Goal: Communication & Community: Answer question/provide support

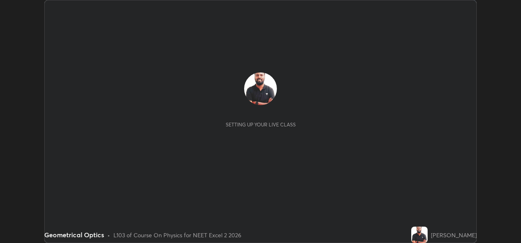
scroll to position [243, 521]
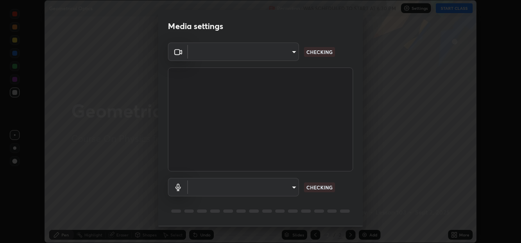
type input "d63cabba306f34ad55c3d786fa19187370b116785bcee95212038a78b431d715"
type input "7017765519f9ef8cab30408aeef50fb747f3025ff5841a6349df39ad10ead35e"
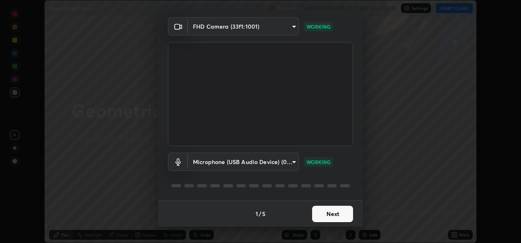
click at [321, 211] on button "Next" at bounding box center [332, 214] width 41 height 16
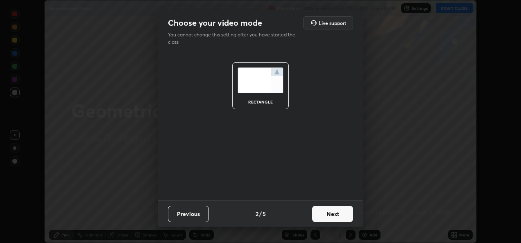
scroll to position [0, 0]
click at [337, 216] on button "Next" at bounding box center [332, 214] width 41 height 16
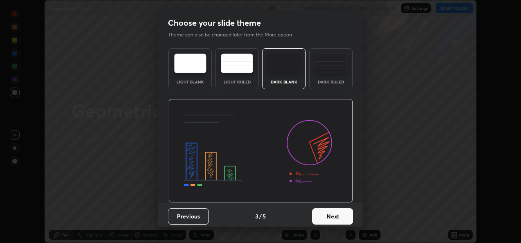
click at [330, 217] on button "Next" at bounding box center [332, 217] width 41 height 16
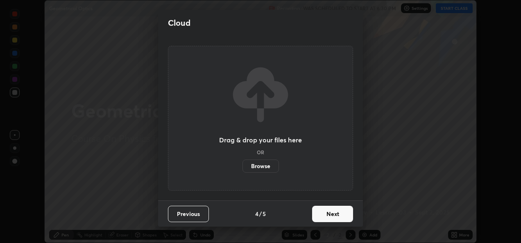
click at [326, 212] on button "Next" at bounding box center [332, 214] width 41 height 16
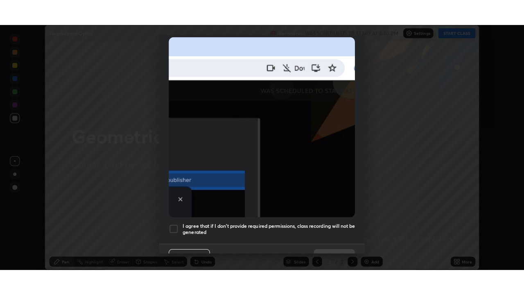
scroll to position [193, 0]
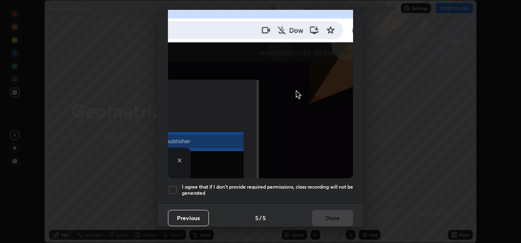
click at [175, 185] on div at bounding box center [173, 190] width 10 height 10
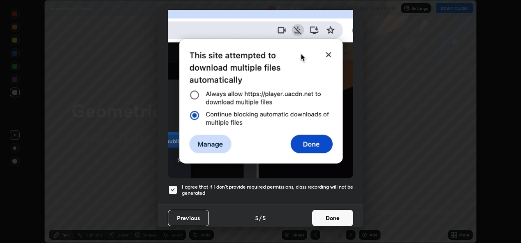
click at [330, 214] on button "Done" at bounding box center [332, 218] width 41 height 16
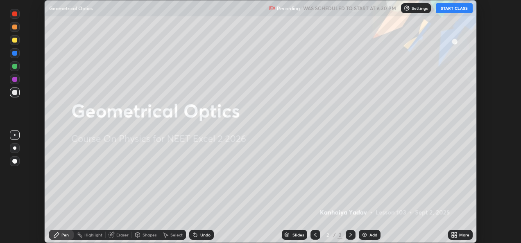
click at [462, 9] on button "START CLASS" at bounding box center [454, 8] width 37 height 10
click at [462, 233] on div "More" at bounding box center [464, 235] width 10 height 4
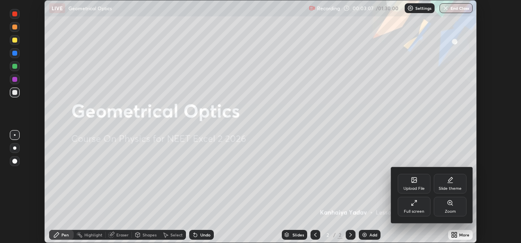
click at [420, 208] on div "Full screen" at bounding box center [414, 207] width 33 height 20
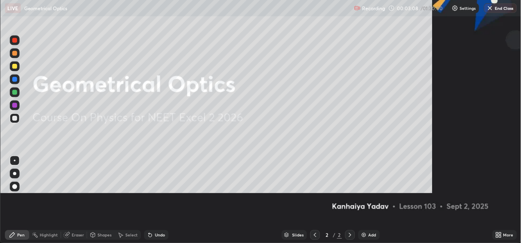
scroll to position [295, 524]
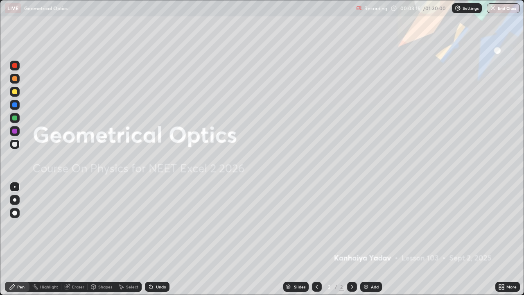
click at [351, 243] on icon at bounding box center [352, 286] width 7 height 7
click at [350, 243] on icon at bounding box center [352, 286] width 7 height 7
click at [365, 243] on img at bounding box center [366, 286] width 7 height 7
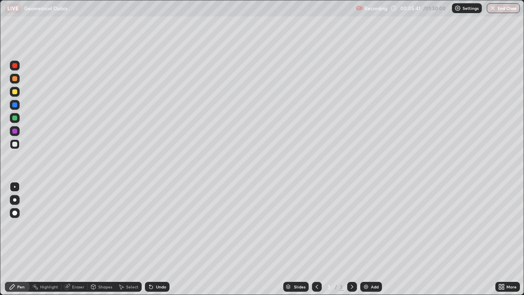
click at [100, 243] on div "Shapes" at bounding box center [105, 287] width 14 height 4
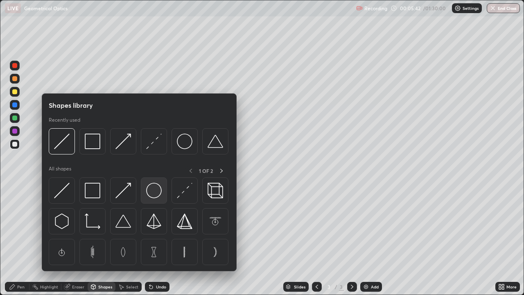
click at [154, 189] on img at bounding box center [154, 191] width 16 height 16
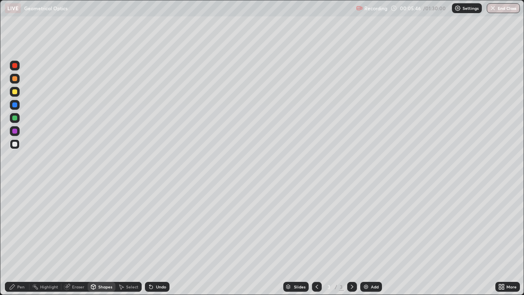
click at [97, 243] on div "Shapes" at bounding box center [102, 287] width 28 height 10
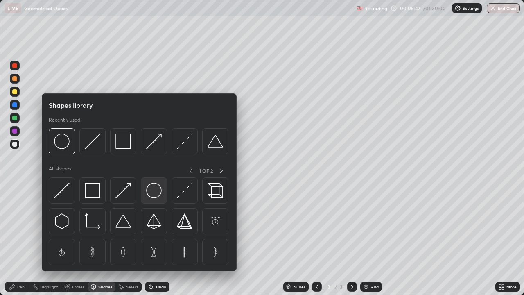
click at [154, 191] on img at bounding box center [154, 191] width 16 height 16
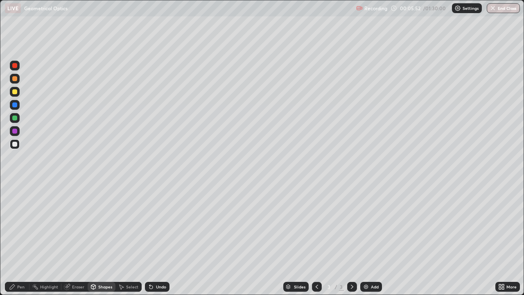
click at [154, 243] on div "Undo" at bounding box center [157, 287] width 25 height 10
click at [20, 243] on div "Pen" at bounding box center [20, 287] width 7 height 4
click at [15, 213] on div at bounding box center [14, 213] width 5 height 5
click at [15, 201] on div at bounding box center [14, 199] width 3 height 3
click at [16, 92] on div at bounding box center [14, 91] width 5 height 5
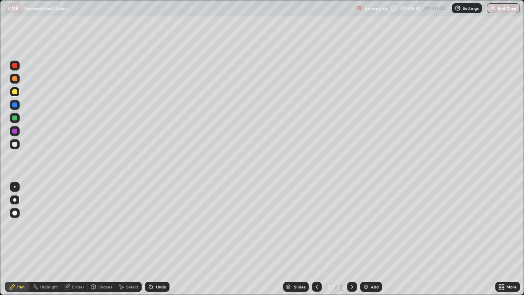
click at [98, 243] on div "Shapes" at bounding box center [105, 287] width 14 height 4
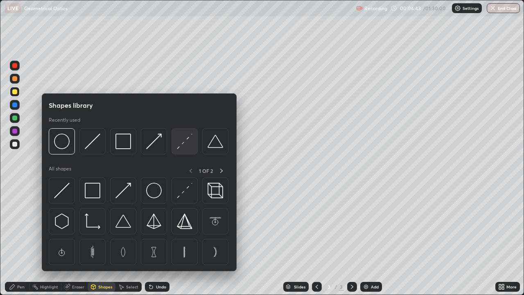
click at [180, 145] on img at bounding box center [185, 142] width 16 height 16
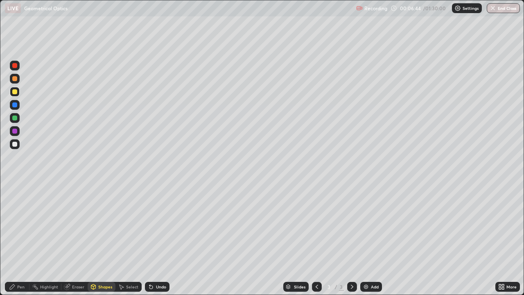
click at [14, 90] on div at bounding box center [14, 91] width 5 height 5
click at [103, 243] on div "Shapes" at bounding box center [105, 287] width 14 height 4
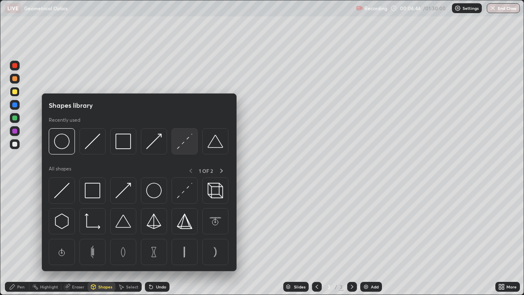
click at [180, 143] on img at bounding box center [185, 142] width 16 height 16
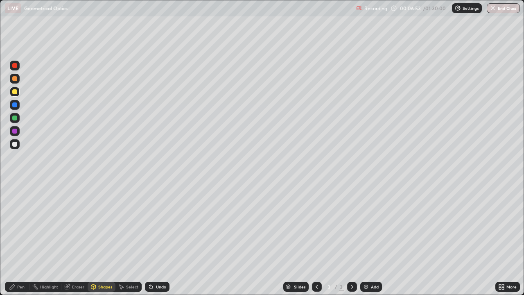
click at [107, 243] on div "Shapes" at bounding box center [102, 287] width 28 height 10
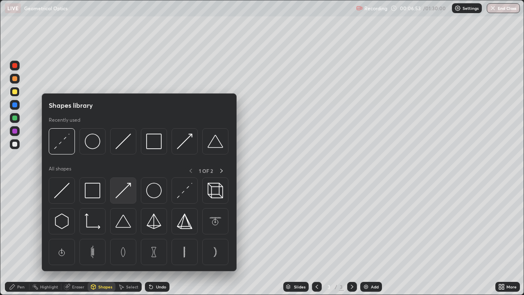
click at [121, 188] on img at bounding box center [124, 191] width 16 height 16
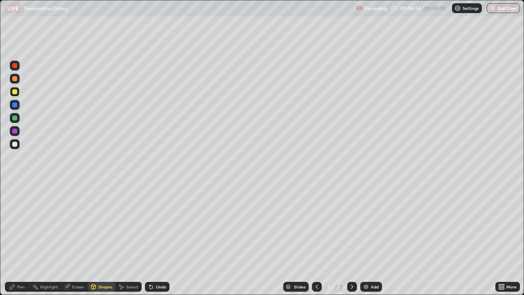
click at [15, 119] on div at bounding box center [14, 118] width 5 height 5
click at [156, 243] on div "Undo" at bounding box center [161, 287] width 10 height 4
click at [97, 243] on div "Shapes" at bounding box center [102, 287] width 28 height 10
click at [72, 243] on div "Eraser" at bounding box center [78, 287] width 12 height 4
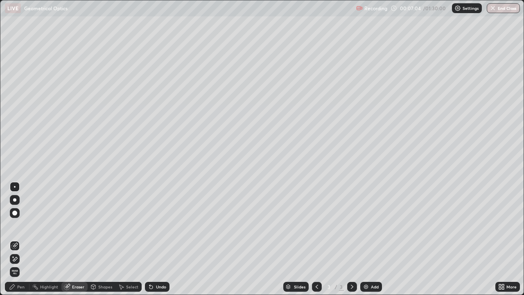
click at [19, 243] on div "Pen" at bounding box center [20, 287] width 7 height 4
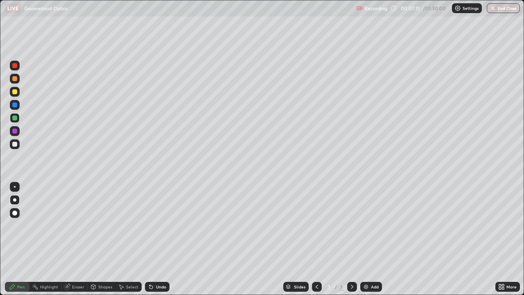
click at [96, 243] on div "Shapes" at bounding box center [102, 287] width 28 height 10
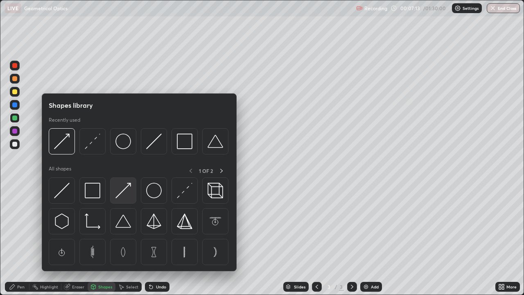
click at [124, 187] on img at bounding box center [124, 191] width 16 height 16
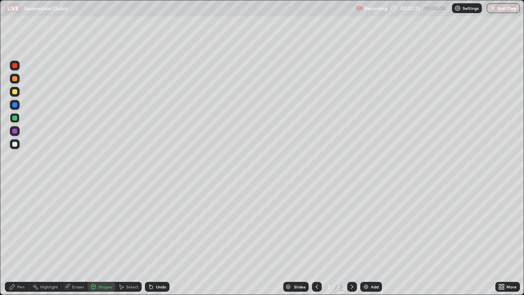
click at [16, 131] on div at bounding box center [14, 131] width 5 height 5
click at [103, 243] on div "Shapes" at bounding box center [105, 287] width 14 height 4
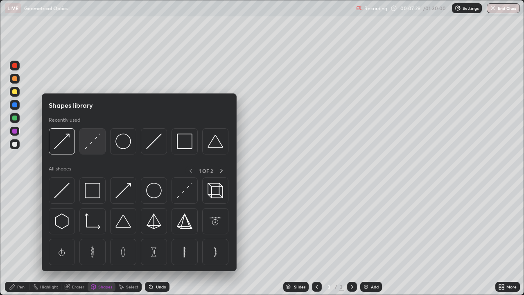
click at [97, 139] on img at bounding box center [93, 142] width 16 height 16
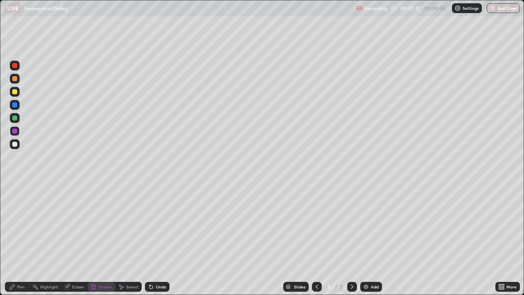
click at [17, 243] on div "Pen" at bounding box center [20, 287] width 7 height 4
click at [16, 148] on div at bounding box center [15, 144] width 10 height 10
click at [16, 144] on div at bounding box center [14, 144] width 5 height 5
click at [15, 146] on div at bounding box center [14, 144] width 5 height 5
click at [16, 213] on div at bounding box center [14, 213] width 5 height 5
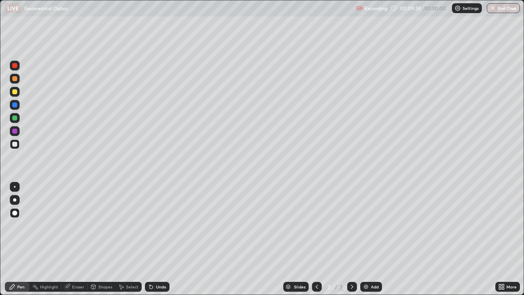
click at [350, 243] on icon at bounding box center [352, 286] width 7 height 7
click at [364, 243] on img at bounding box center [366, 286] width 7 height 7
click at [316, 243] on icon at bounding box center [317, 286] width 7 height 7
click at [351, 243] on icon at bounding box center [352, 286] width 7 height 7
click at [158, 243] on div "Undo" at bounding box center [161, 287] width 10 height 4
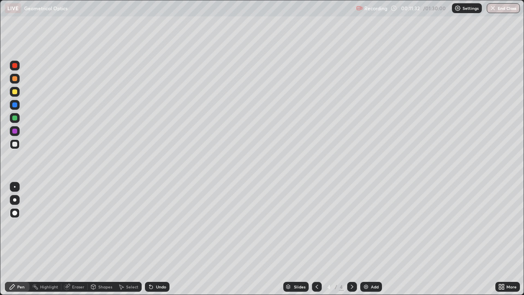
click at [150, 243] on icon at bounding box center [151, 287] width 3 height 3
click at [317, 243] on icon at bounding box center [317, 286] width 7 height 7
click at [351, 243] on icon at bounding box center [352, 287] width 2 height 4
click at [350, 243] on icon at bounding box center [352, 286] width 7 height 7
click at [351, 243] on icon at bounding box center [352, 286] width 7 height 7
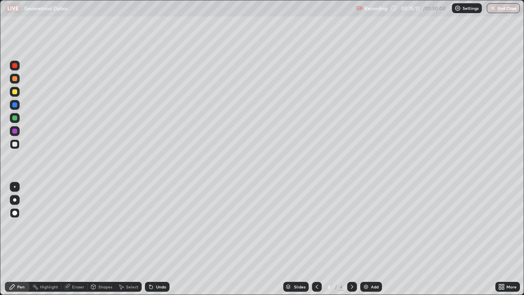
click at [366, 243] on img at bounding box center [366, 286] width 7 height 7
click at [69, 243] on icon at bounding box center [67, 286] width 7 height 7
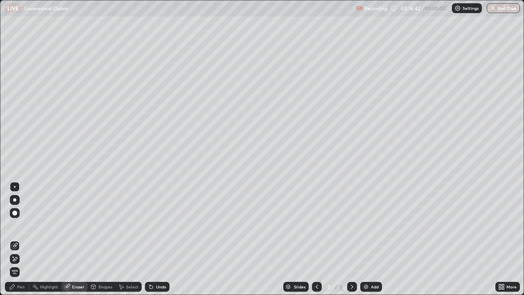
click at [18, 243] on div "Pen" at bounding box center [20, 287] width 7 height 4
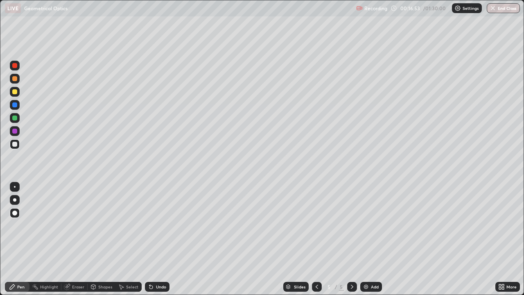
click at [14, 131] on div at bounding box center [14, 131] width 5 height 5
click at [16, 143] on div at bounding box center [14, 144] width 5 height 5
click at [351, 243] on icon at bounding box center [352, 287] width 2 height 4
click at [367, 243] on img at bounding box center [366, 286] width 7 height 7
click at [102, 243] on div "Shapes" at bounding box center [105, 287] width 14 height 4
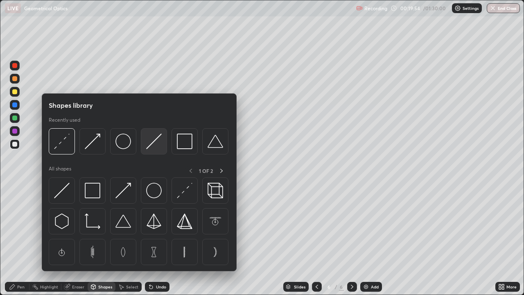
click at [151, 141] on img at bounding box center [154, 142] width 16 height 16
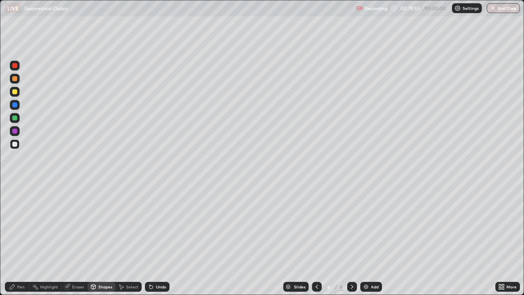
click at [15, 132] on div at bounding box center [14, 131] width 5 height 5
click at [98, 243] on div "Shapes" at bounding box center [105, 287] width 14 height 4
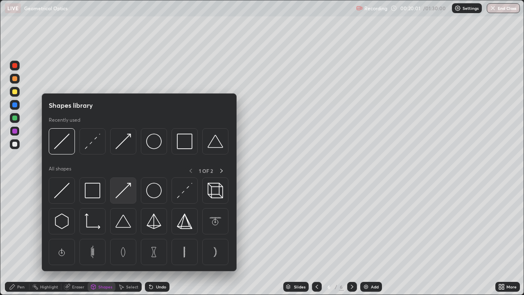
click at [121, 193] on img at bounding box center [124, 191] width 16 height 16
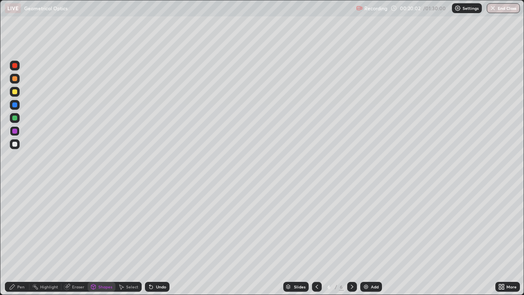
click at [16, 91] on div at bounding box center [14, 91] width 5 height 5
click at [15, 145] on div at bounding box center [14, 144] width 5 height 5
click at [93, 243] on icon at bounding box center [93, 286] width 5 height 1
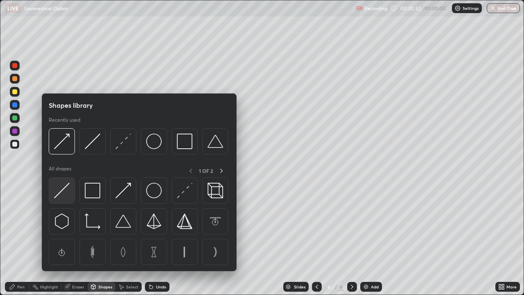
click at [65, 188] on img at bounding box center [62, 191] width 16 height 16
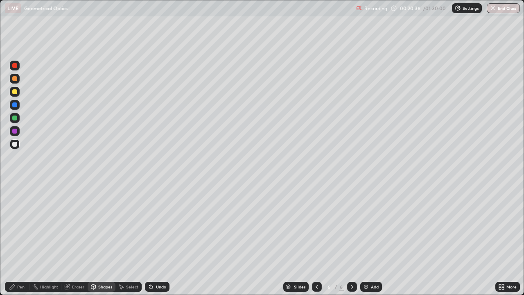
click at [153, 243] on icon at bounding box center [151, 286] width 7 height 7
click at [18, 243] on div "Pen" at bounding box center [20, 287] width 7 height 4
click at [13, 130] on div at bounding box center [14, 131] width 5 height 5
click at [105, 243] on div "Shapes" at bounding box center [105, 287] width 14 height 4
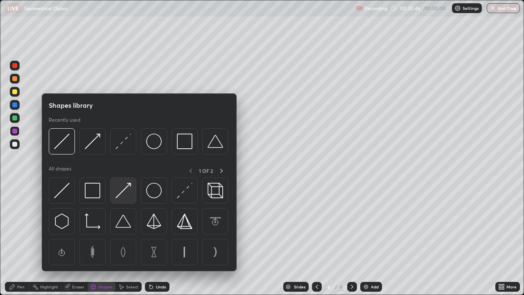
click at [124, 190] on img at bounding box center [124, 191] width 16 height 16
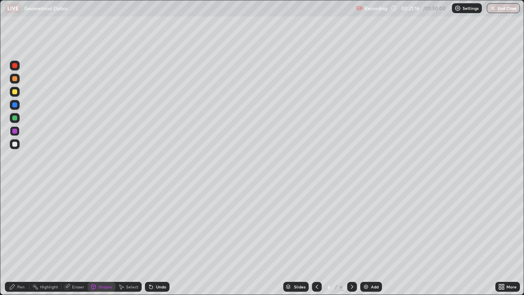
click at [90, 243] on div "Shapes" at bounding box center [102, 287] width 28 height 10
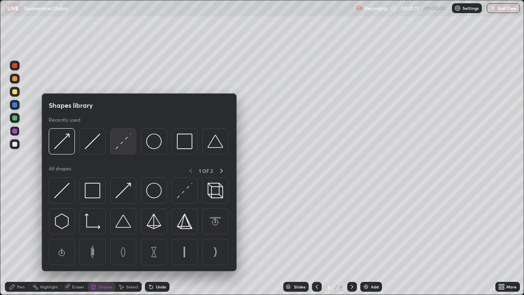
click at [124, 139] on img at bounding box center [124, 142] width 16 height 16
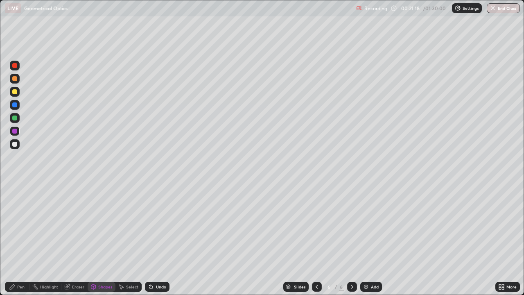
click at [16, 104] on div at bounding box center [14, 104] width 5 height 5
click at [156, 243] on div "Undo" at bounding box center [161, 287] width 10 height 4
click at [156, 243] on div "Undo" at bounding box center [157, 287] width 25 height 10
click at [14, 118] on div at bounding box center [14, 118] width 5 height 5
click at [153, 243] on icon at bounding box center [151, 286] width 7 height 7
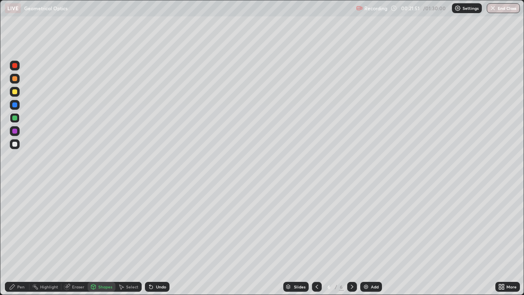
click at [20, 243] on div "Pen" at bounding box center [17, 287] width 25 height 10
click at [351, 243] on icon at bounding box center [352, 286] width 7 height 7
click at [365, 243] on img at bounding box center [366, 286] width 7 height 7
click at [16, 146] on div at bounding box center [14, 144] width 5 height 5
click at [154, 243] on div "Undo" at bounding box center [157, 287] width 25 height 10
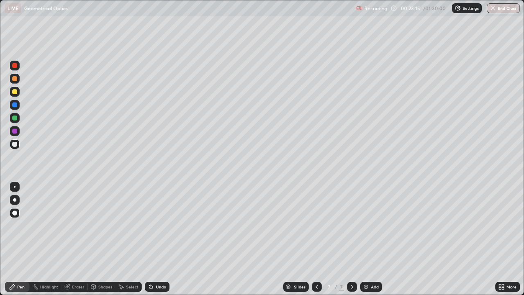
click at [153, 243] on div "Undo" at bounding box center [157, 287] width 25 height 10
click at [154, 243] on div "Undo" at bounding box center [157, 287] width 25 height 10
click at [156, 243] on div "Undo" at bounding box center [161, 287] width 10 height 4
click at [158, 243] on div "Undo" at bounding box center [161, 287] width 10 height 4
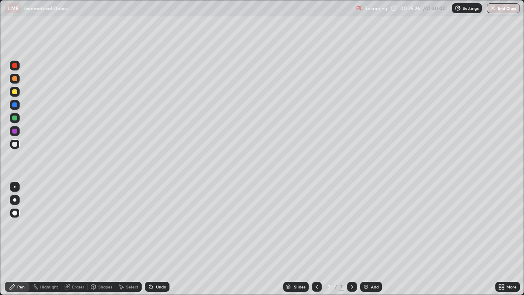
click at [316, 243] on icon at bounding box center [317, 286] width 7 height 7
click at [347, 243] on div at bounding box center [352, 287] width 10 height 10
click at [351, 243] on icon at bounding box center [352, 286] width 7 height 7
click at [350, 243] on icon at bounding box center [352, 286] width 7 height 7
click at [351, 243] on icon at bounding box center [352, 286] width 7 height 7
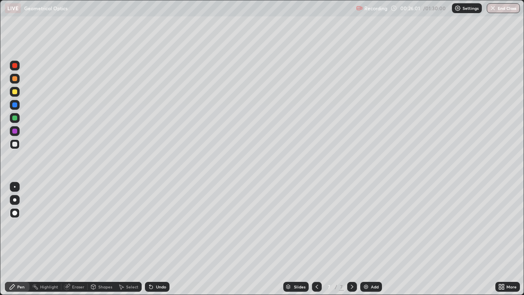
click at [365, 243] on img at bounding box center [366, 286] width 7 height 7
click at [154, 243] on div "Undo" at bounding box center [157, 287] width 25 height 10
click at [14, 65] on div at bounding box center [14, 65] width 5 height 5
click at [351, 243] on icon at bounding box center [352, 286] width 7 height 7
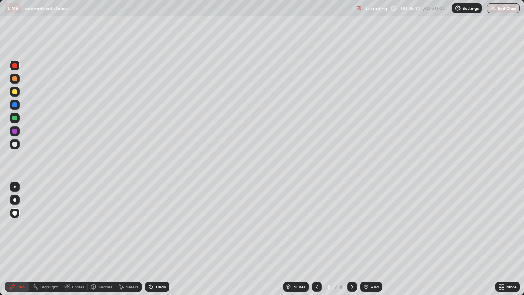
click at [363, 243] on img at bounding box center [366, 286] width 7 height 7
click at [315, 243] on icon at bounding box center [317, 286] width 7 height 7
click at [348, 243] on div at bounding box center [352, 287] width 10 height 10
click at [13, 145] on div at bounding box center [14, 144] width 5 height 5
click at [156, 243] on div "Undo" at bounding box center [161, 287] width 10 height 4
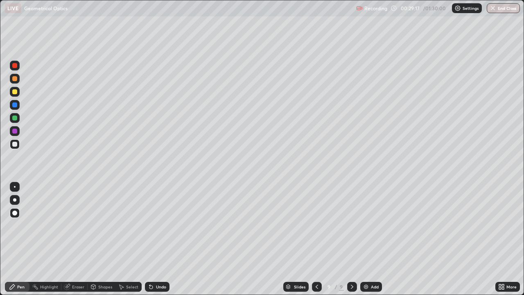
click at [154, 243] on div "Undo" at bounding box center [157, 287] width 25 height 10
click at [153, 243] on div "Undo" at bounding box center [157, 287] width 25 height 10
click at [154, 243] on div "Undo" at bounding box center [157, 287] width 25 height 10
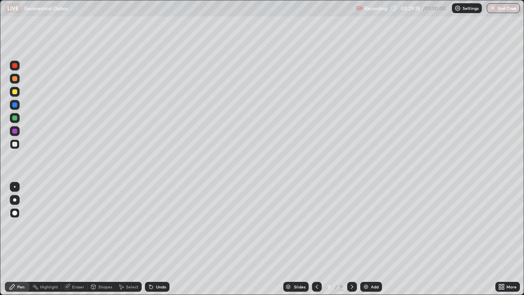
click at [153, 243] on div "Undo" at bounding box center [157, 287] width 25 height 10
click at [154, 243] on div "Undo" at bounding box center [156, 287] width 28 height 16
click at [153, 243] on div "Undo" at bounding box center [156, 287] width 28 height 16
click at [152, 243] on div "Undo" at bounding box center [156, 287] width 28 height 16
click at [152, 243] on icon at bounding box center [151, 286] width 7 height 7
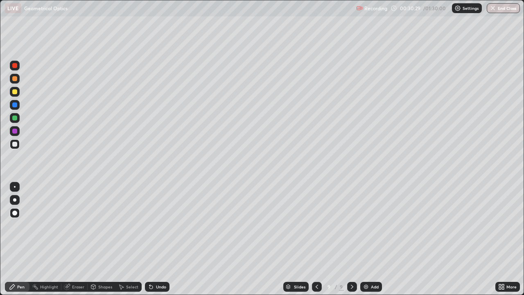
click at [152, 243] on icon at bounding box center [151, 286] width 7 height 7
click at [156, 243] on div "Undo" at bounding box center [161, 287] width 10 height 4
click at [159, 243] on div "Undo" at bounding box center [161, 287] width 10 height 4
click at [161, 243] on div "Undo" at bounding box center [157, 287] width 25 height 10
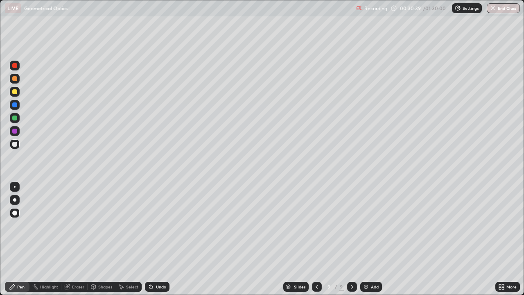
click at [159, 243] on div "Undo" at bounding box center [157, 287] width 25 height 10
click at [158, 243] on div "Undo" at bounding box center [157, 287] width 25 height 10
click at [154, 243] on div "Undo" at bounding box center [157, 287] width 25 height 10
click at [156, 243] on div "Undo" at bounding box center [161, 287] width 10 height 4
click at [315, 243] on icon at bounding box center [317, 286] width 7 height 7
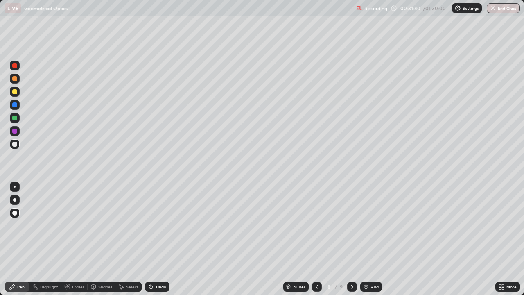
click at [351, 243] on icon at bounding box center [352, 286] width 7 height 7
click at [317, 243] on icon at bounding box center [317, 286] width 7 height 7
click at [72, 243] on div "Eraser" at bounding box center [78, 287] width 12 height 4
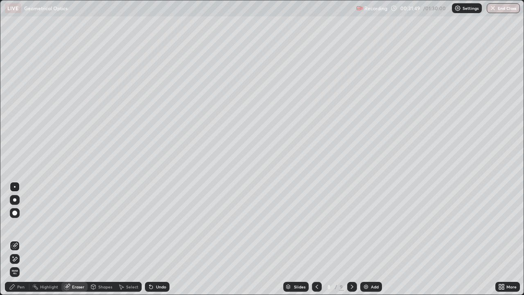
click at [15, 243] on icon at bounding box center [12, 286] width 7 height 7
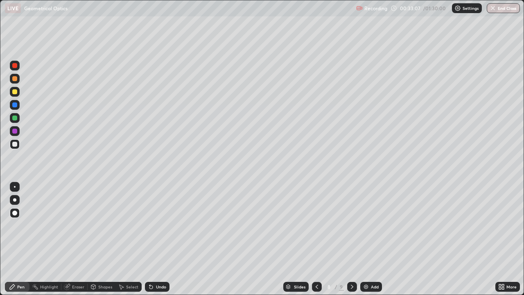
click at [351, 243] on icon at bounding box center [352, 286] width 7 height 7
click at [363, 243] on img at bounding box center [366, 286] width 7 height 7
click at [156, 243] on div "Undo" at bounding box center [161, 287] width 10 height 4
click at [153, 243] on div "Undo" at bounding box center [157, 287] width 25 height 10
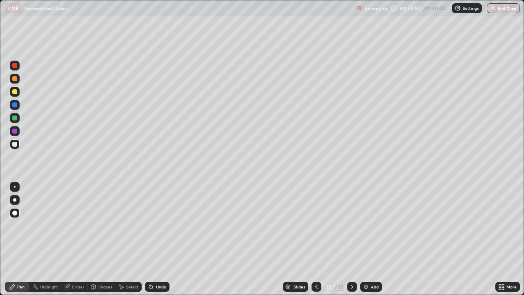
click at [154, 243] on div "Undo" at bounding box center [157, 287] width 25 height 10
click at [155, 243] on div "Undo" at bounding box center [156, 287] width 28 height 16
click at [152, 243] on div "Undo" at bounding box center [156, 287] width 28 height 16
click at [150, 243] on icon at bounding box center [150, 285] width 1 height 1
click at [151, 243] on icon at bounding box center [151, 286] width 7 height 7
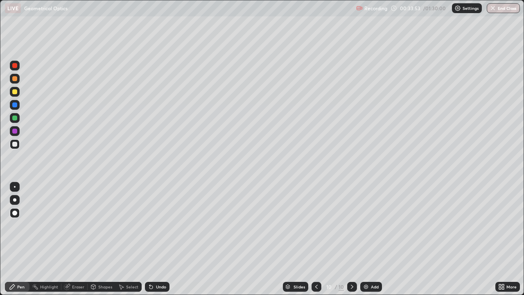
click at [152, 243] on div "Undo" at bounding box center [156, 287] width 28 height 16
click at [154, 243] on div "Undo" at bounding box center [157, 287] width 25 height 10
click at [153, 243] on div "Undo" at bounding box center [157, 287] width 25 height 10
click at [152, 243] on icon at bounding box center [151, 286] width 7 height 7
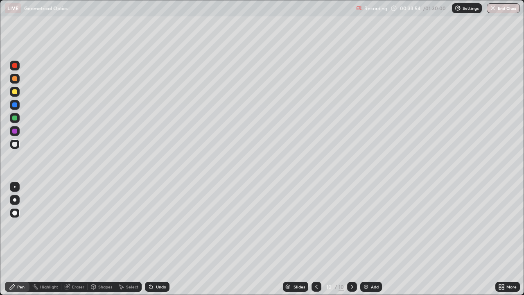
click at [150, 243] on icon at bounding box center [151, 287] width 3 height 3
click at [154, 243] on div "Undo" at bounding box center [157, 287] width 25 height 10
click at [152, 243] on div "Undo" at bounding box center [156, 287] width 28 height 16
click at [152, 243] on div "Undo" at bounding box center [157, 287] width 25 height 10
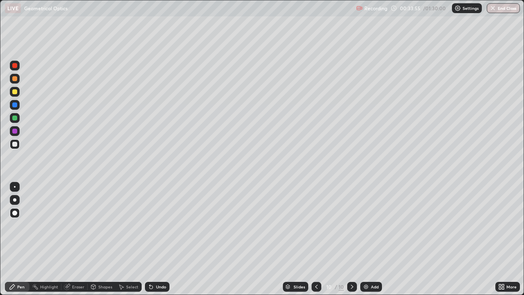
click at [155, 243] on div "Undo" at bounding box center [156, 287] width 28 height 16
click at [154, 243] on div "Undo" at bounding box center [156, 287] width 28 height 16
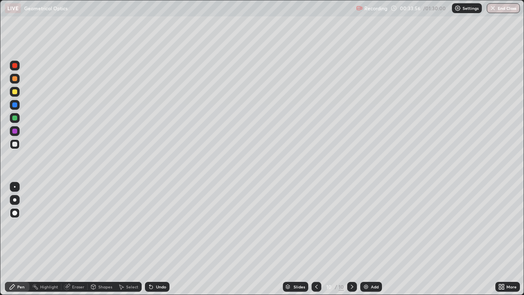
click at [154, 243] on div "Undo" at bounding box center [156, 287] width 28 height 16
click at [153, 243] on div "Undo" at bounding box center [157, 287] width 25 height 10
click at [153, 243] on div "Undo" at bounding box center [156, 287] width 28 height 16
click at [152, 243] on div "Undo" at bounding box center [156, 287] width 28 height 16
click at [153, 243] on div "Undo" at bounding box center [156, 287] width 28 height 16
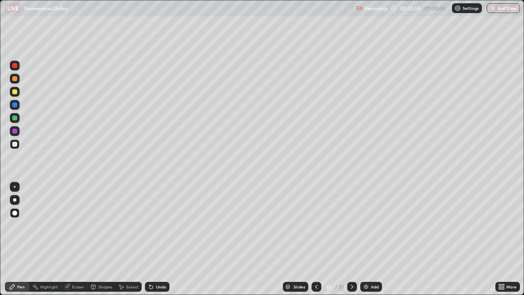
click at [153, 243] on div "Undo" at bounding box center [156, 287] width 28 height 16
click at [152, 243] on div "Undo" at bounding box center [157, 287] width 25 height 10
click at [156, 243] on div "Undo" at bounding box center [161, 287] width 10 height 4
click at [153, 243] on div "Undo" at bounding box center [157, 287] width 25 height 10
click at [154, 243] on div "Undo" at bounding box center [157, 287] width 25 height 10
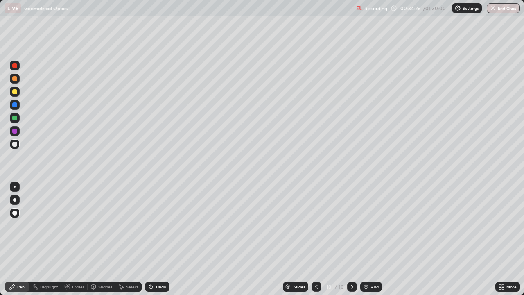
click at [15, 66] on div at bounding box center [14, 65] width 5 height 5
click at [13, 145] on div at bounding box center [14, 144] width 5 height 5
click at [14, 67] on div at bounding box center [14, 65] width 5 height 5
click at [13, 143] on div at bounding box center [14, 144] width 5 height 5
click at [317, 243] on icon at bounding box center [316, 286] width 7 height 7
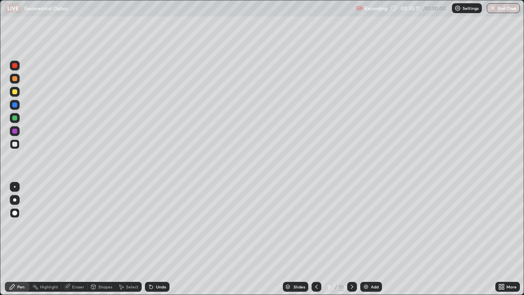
click at [316, 243] on icon at bounding box center [316, 286] width 7 height 7
click at [351, 243] on icon at bounding box center [352, 286] width 7 height 7
click at [348, 243] on div at bounding box center [352, 287] width 10 height 10
click at [351, 243] on icon at bounding box center [352, 286] width 7 height 7
click at [364, 243] on img at bounding box center [366, 286] width 7 height 7
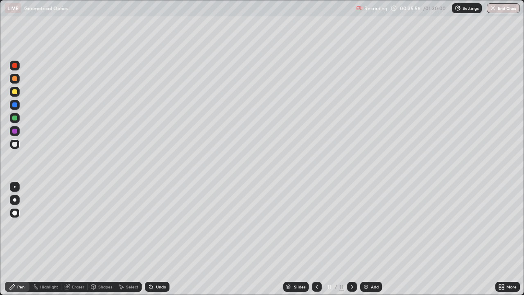
click at [156, 243] on div "Undo" at bounding box center [161, 287] width 10 height 4
click at [156, 243] on div "Undo" at bounding box center [157, 287] width 25 height 10
click at [150, 243] on icon at bounding box center [150, 285] width 1 height 1
click at [353, 243] on icon at bounding box center [352, 286] width 7 height 7
click at [351, 243] on icon at bounding box center [352, 286] width 7 height 7
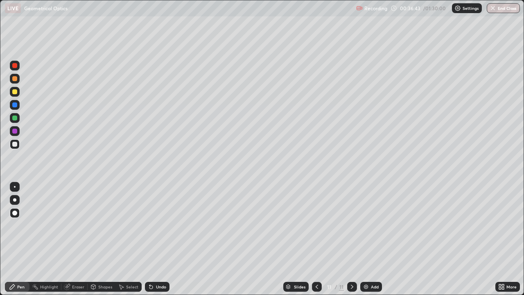
click at [365, 243] on img at bounding box center [366, 286] width 7 height 7
click at [315, 243] on icon at bounding box center [317, 286] width 7 height 7
click at [316, 243] on icon at bounding box center [317, 286] width 7 height 7
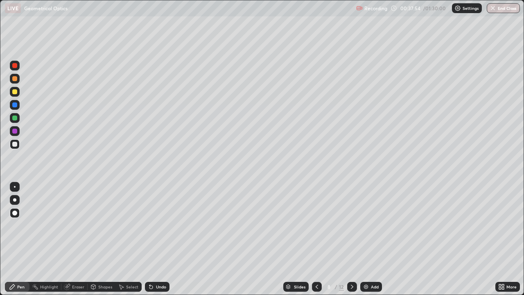
click at [351, 243] on icon at bounding box center [352, 286] width 7 height 7
click at [350, 243] on icon at bounding box center [352, 286] width 7 height 7
click at [351, 243] on icon at bounding box center [352, 286] width 7 height 7
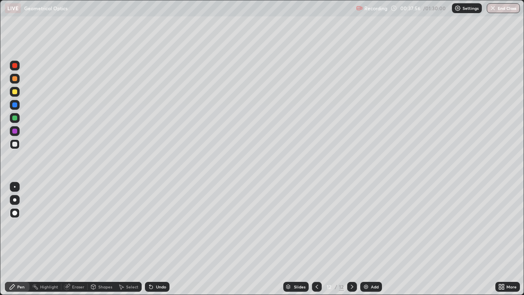
click at [351, 243] on icon at bounding box center [352, 286] width 7 height 7
click at [364, 243] on img at bounding box center [366, 286] width 7 height 7
click at [159, 243] on div "Undo" at bounding box center [161, 287] width 10 height 4
click at [160, 243] on div "Undo" at bounding box center [161, 287] width 10 height 4
click at [159, 243] on div "Undo" at bounding box center [161, 287] width 10 height 4
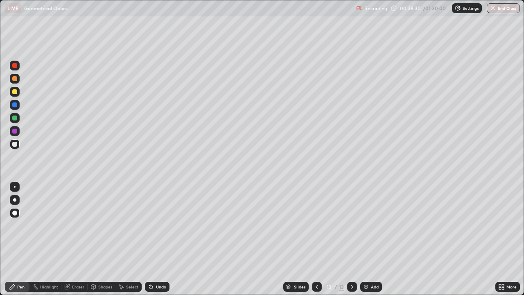
click at [156, 243] on div "Undo" at bounding box center [161, 287] width 10 height 4
click at [351, 243] on icon at bounding box center [352, 286] width 7 height 7
click at [363, 243] on img at bounding box center [366, 286] width 7 height 7
click at [351, 243] on icon at bounding box center [352, 286] width 7 height 7
click at [364, 243] on img at bounding box center [366, 286] width 7 height 7
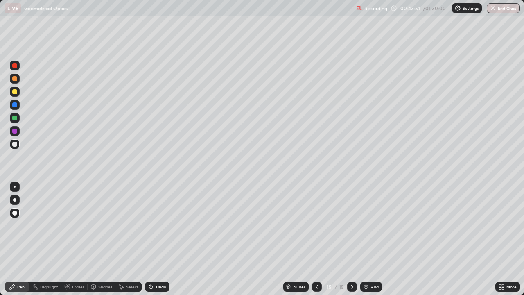
click at [316, 243] on icon at bounding box center [317, 286] width 7 height 7
click at [351, 243] on icon at bounding box center [352, 287] width 2 height 4
click at [316, 243] on icon at bounding box center [317, 286] width 7 height 7
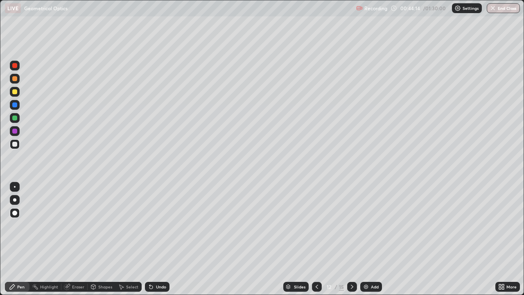
click at [351, 243] on icon at bounding box center [352, 286] width 7 height 7
click at [351, 243] on icon at bounding box center [352, 287] width 2 height 4
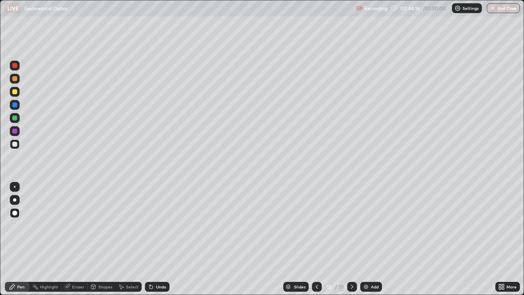
click at [365, 243] on img at bounding box center [366, 286] width 7 height 7
click at [16, 77] on div at bounding box center [14, 78] width 5 height 5
click at [14, 143] on div at bounding box center [14, 144] width 5 height 5
click at [347, 243] on div at bounding box center [352, 287] width 10 height 10
click at [366, 243] on img at bounding box center [366, 286] width 7 height 7
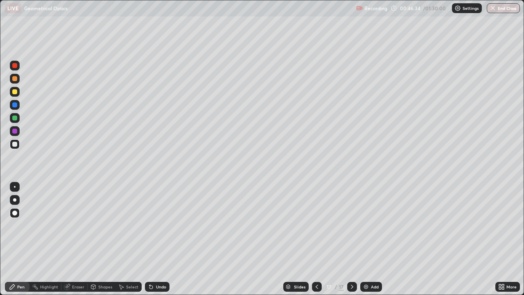
click at [315, 243] on icon at bounding box center [317, 286] width 7 height 7
click at [154, 243] on div "Undo" at bounding box center [157, 287] width 25 height 10
click at [156, 243] on div "Undo" at bounding box center [157, 287] width 25 height 10
click at [157, 243] on div "Undo" at bounding box center [157, 287] width 25 height 10
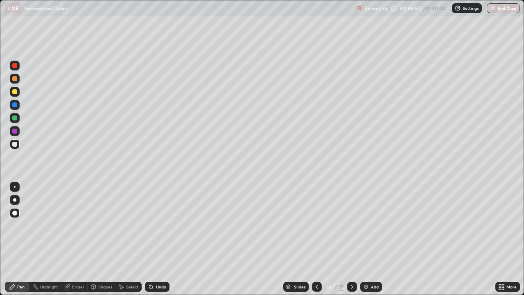
click at [156, 243] on div "Undo" at bounding box center [161, 287] width 10 height 4
click at [14, 106] on div at bounding box center [14, 104] width 5 height 5
click at [77, 243] on div "Eraser" at bounding box center [78, 287] width 12 height 4
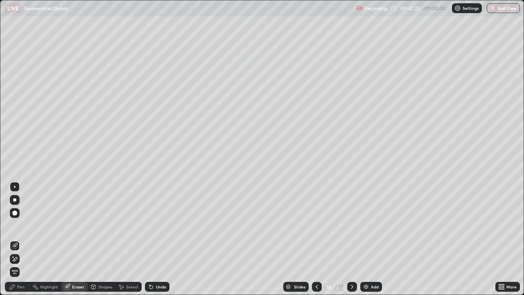
click at [104, 243] on div "Shapes" at bounding box center [105, 287] width 14 height 4
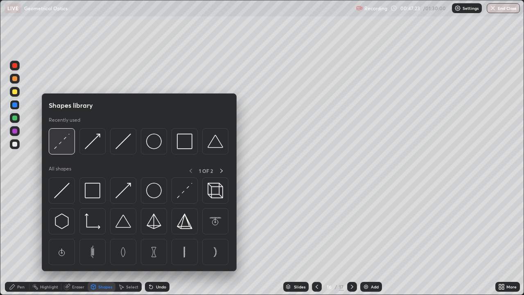
click at [61, 140] on img at bounding box center [62, 142] width 16 height 16
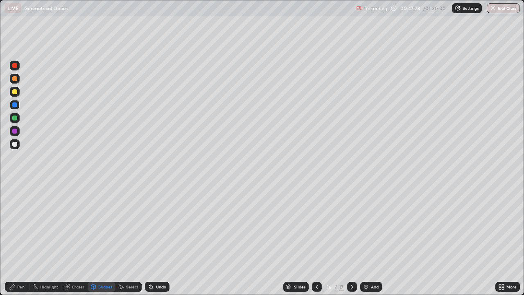
click at [18, 243] on div "Pen" at bounding box center [20, 287] width 7 height 4
click at [150, 243] on icon at bounding box center [151, 287] width 3 height 3
click at [156, 243] on div "Undo" at bounding box center [161, 287] width 10 height 4
click at [14, 145] on div at bounding box center [14, 144] width 5 height 5
click at [151, 243] on icon at bounding box center [151, 287] width 3 height 3
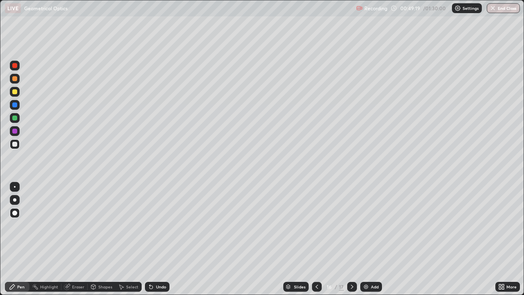
click at [152, 243] on icon at bounding box center [151, 286] width 7 height 7
click at [351, 243] on icon at bounding box center [352, 286] width 7 height 7
click at [317, 243] on icon at bounding box center [317, 286] width 7 height 7
click at [315, 243] on icon at bounding box center [317, 286] width 7 height 7
click at [316, 243] on icon at bounding box center [317, 286] width 7 height 7
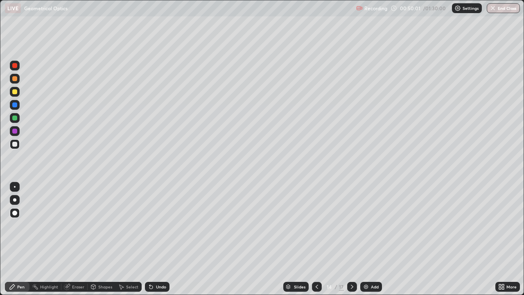
click at [316, 243] on icon at bounding box center [317, 286] width 7 height 7
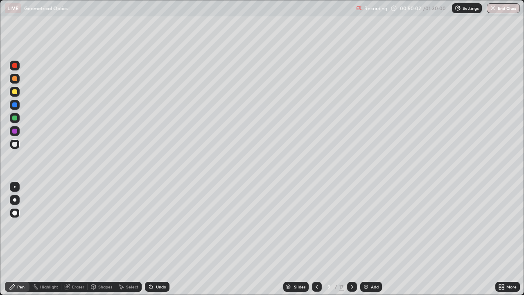
click at [316, 243] on icon at bounding box center [317, 286] width 7 height 7
click at [315, 243] on icon at bounding box center [317, 286] width 7 height 7
click at [316, 243] on icon at bounding box center [317, 286] width 7 height 7
click at [315, 243] on icon at bounding box center [317, 286] width 7 height 7
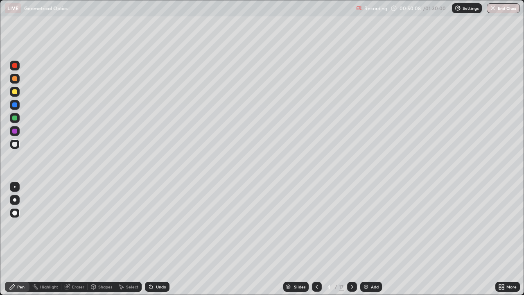
click at [316, 243] on icon at bounding box center [317, 286] width 7 height 7
click at [351, 243] on icon at bounding box center [352, 286] width 7 height 7
click at [350, 243] on icon at bounding box center [352, 286] width 7 height 7
click at [352, 243] on icon at bounding box center [352, 286] width 7 height 7
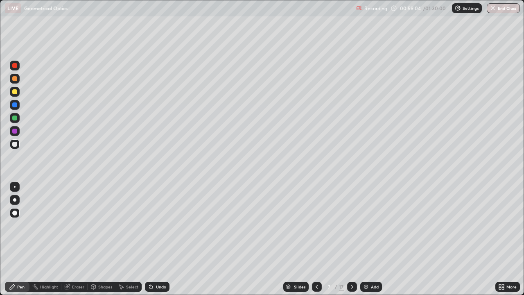
click at [351, 243] on icon at bounding box center [352, 286] width 7 height 7
click at [352, 243] on icon at bounding box center [352, 286] width 7 height 7
click at [350, 243] on icon at bounding box center [352, 286] width 7 height 7
click at [351, 243] on icon at bounding box center [352, 287] width 2 height 4
click at [351, 243] on icon at bounding box center [352, 286] width 7 height 7
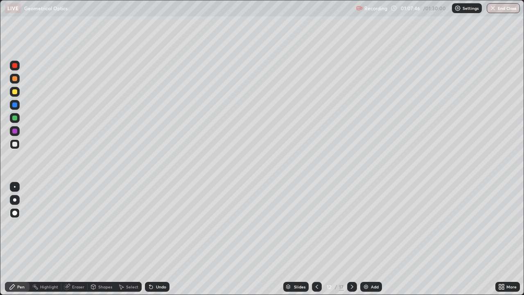
click at [351, 243] on icon at bounding box center [352, 286] width 7 height 7
click at [352, 243] on icon at bounding box center [352, 286] width 7 height 7
click at [351, 243] on icon at bounding box center [352, 287] width 2 height 4
click at [351, 243] on icon at bounding box center [352, 286] width 7 height 7
click at [317, 243] on icon at bounding box center [317, 286] width 7 height 7
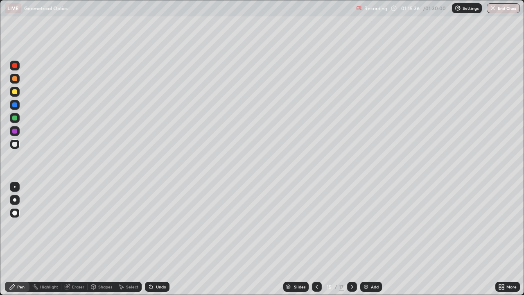
click at [353, 243] on icon at bounding box center [352, 286] width 7 height 7
click at [351, 243] on icon at bounding box center [352, 286] width 7 height 7
click at [317, 243] on icon at bounding box center [317, 287] width 2 height 4
click at [351, 243] on icon at bounding box center [352, 286] width 7 height 7
click at [127, 243] on div "Select" at bounding box center [132, 287] width 12 height 4
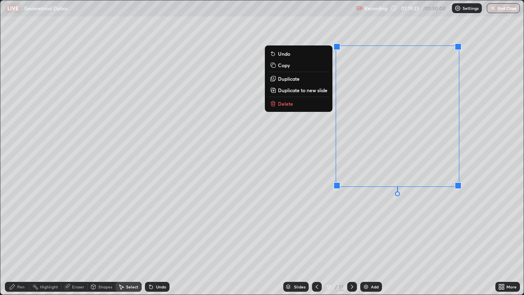
click at [283, 211] on div "0 ° Undo Copy Duplicate Duplicate to new slide Delete" at bounding box center [262, 147] width 524 height 294
click at [281, 104] on p "Delete" at bounding box center [285, 103] width 15 height 7
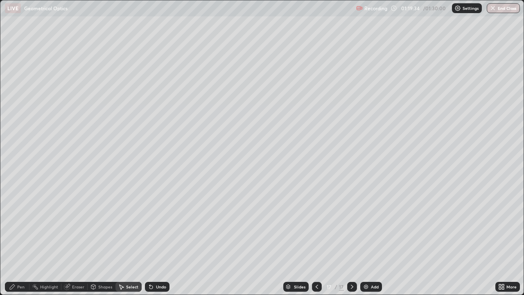
click at [18, 243] on div "Pen" at bounding box center [20, 287] width 7 height 4
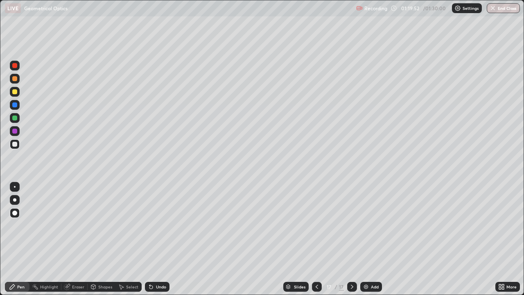
click at [100, 243] on div "Shapes" at bounding box center [105, 287] width 14 height 4
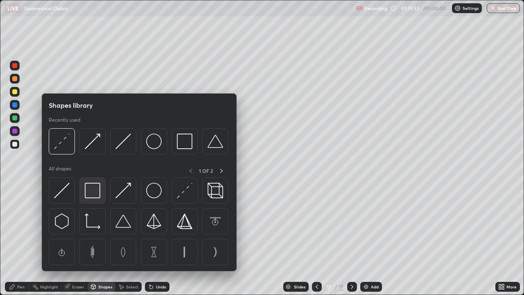
click at [95, 193] on img at bounding box center [93, 191] width 16 height 16
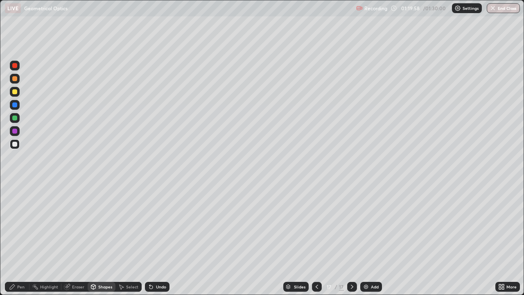
click at [150, 243] on icon at bounding box center [151, 287] width 3 height 3
click at [18, 243] on div "Pen" at bounding box center [20, 287] width 7 height 4
click at [16, 144] on div at bounding box center [14, 144] width 5 height 5
click at [75, 243] on div "Eraser" at bounding box center [78, 287] width 12 height 4
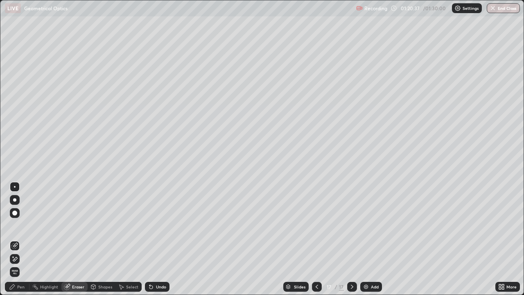
click at [19, 243] on div "Pen" at bounding box center [20, 287] width 7 height 4
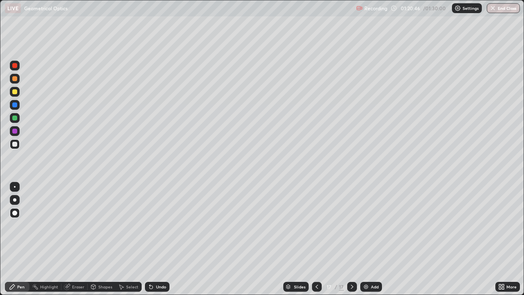
click at [95, 243] on icon at bounding box center [93, 286] width 5 height 5
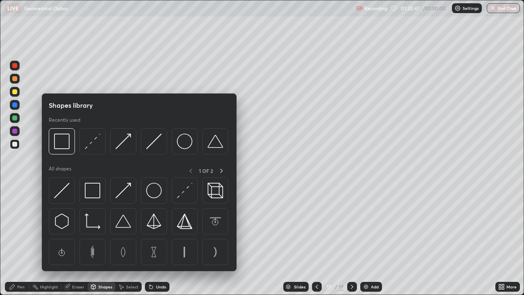
click at [92, 141] on img at bounding box center [93, 142] width 16 height 16
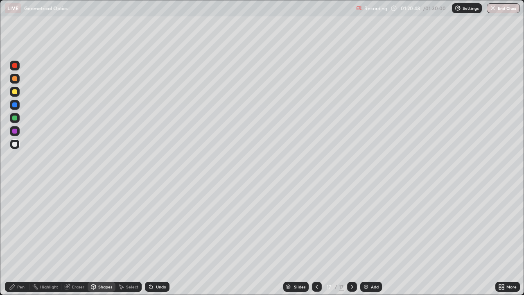
click at [15, 104] on div at bounding box center [14, 104] width 5 height 5
click at [21, 243] on div "Pen" at bounding box center [17, 287] width 25 height 10
click at [14, 145] on div at bounding box center [14, 144] width 5 height 5
click at [153, 243] on icon at bounding box center [151, 286] width 7 height 7
click at [152, 243] on icon at bounding box center [151, 286] width 7 height 7
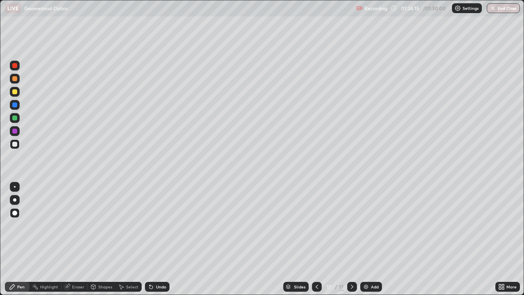
click at [351, 243] on icon at bounding box center [352, 286] width 7 height 7
click at [367, 243] on img at bounding box center [366, 286] width 7 height 7
click at [96, 243] on icon at bounding box center [93, 286] width 7 height 7
click at [75, 243] on div "Eraser" at bounding box center [78, 287] width 12 height 4
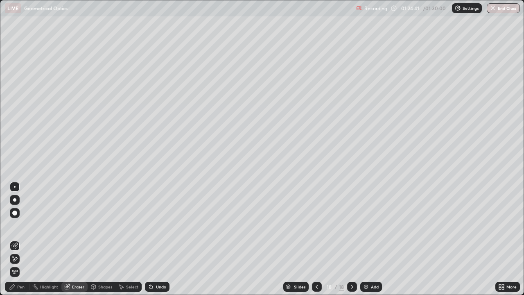
click at [20, 243] on div "Pen" at bounding box center [20, 287] width 7 height 4
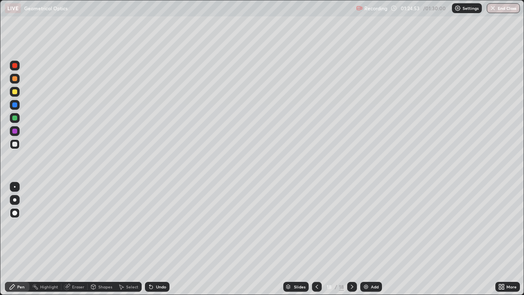
click at [156, 243] on div "Undo" at bounding box center [161, 287] width 10 height 4
click at [150, 243] on icon at bounding box center [151, 287] width 3 height 3
click at [151, 243] on icon at bounding box center [151, 287] width 3 height 3
click at [150, 243] on icon at bounding box center [151, 287] width 3 height 3
click at [153, 243] on div "Undo" at bounding box center [157, 287] width 25 height 10
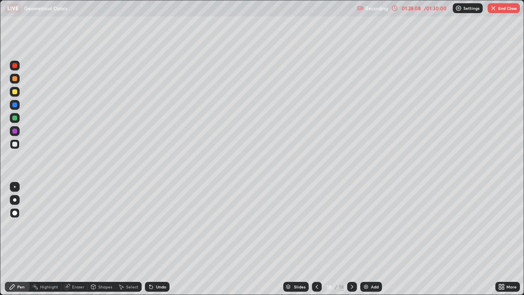
click at [351, 243] on icon at bounding box center [352, 286] width 7 height 7
click at [365, 243] on img at bounding box center [366, 286] width 7 height 7
click at [14, 78] on div at bounding box center [14, 78] width 5 height 5
click at [96, 243] on icon at bounding box center [93, 286] width 7 height 7
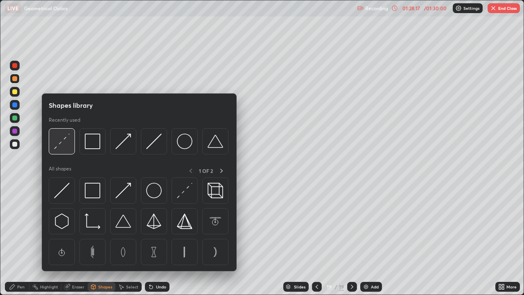
click at [63, 142] on img at bounding box center [62, 142] width 16 height 16
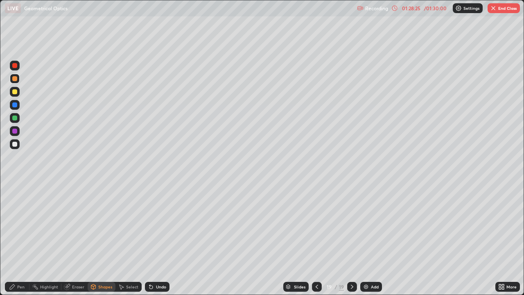
click at [154, 243] on div "Undo" at bounding box center [157, 287] width 25 height 10
click at [155, 243] on div "Undo" at bounding box center [157, 287] width 25 height 10
click at [105, 243] on div "Shapes" at bounding box center [105, 287] width 14 height 4
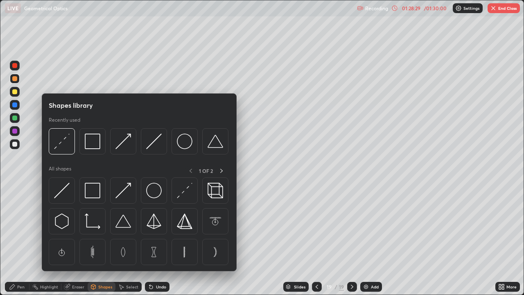
click at [195, 243] on div "Slides 19 / 19 Add" at bounding box center [333, 287] width 326 height 16
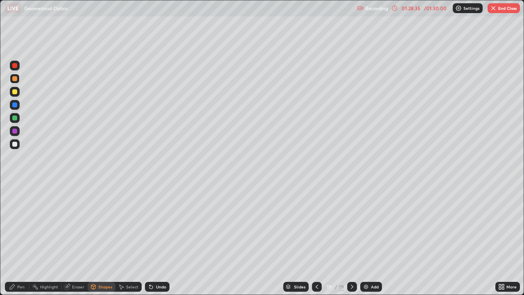
click at [78, 243] on div "Eraser" at bounding box center [78, 287] width 12 height 4
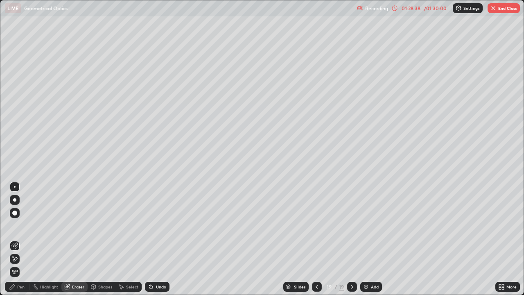
click at [21, 243] on div "Pen" at bounding box center [20, 287] width 7 height 4
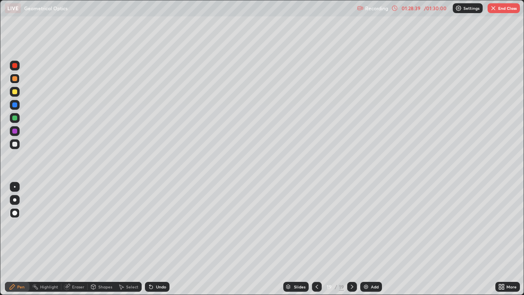
click at [93, 243] on icon at bounding box center [93, 287] width 0 height 3
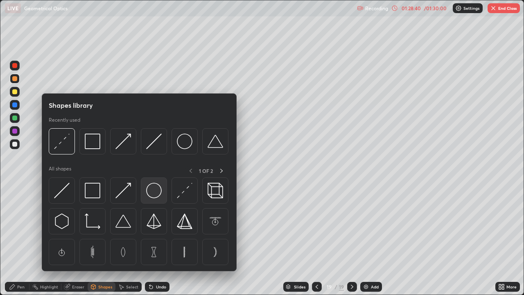
click at [154, 193] on img at bounding box center [154, 191] width 16 height 16
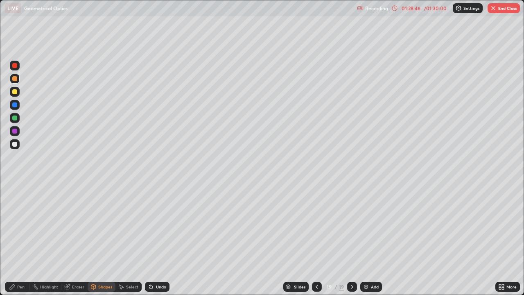
click at [14, 145] on div at bounding box center [14, 144] width 5 height 5
click at [15, 104] on div at bounding box center [14, 104] width 5 height 5
click at [150, 243] on icon at bounding box center [151, 287] width 3 height 3
click at [15, 243] on icon at bounding box center [12, 286] width 7 height 7
click at [153, 243] on div "Undo" at bounding box center [157, 287] width 25 height 10
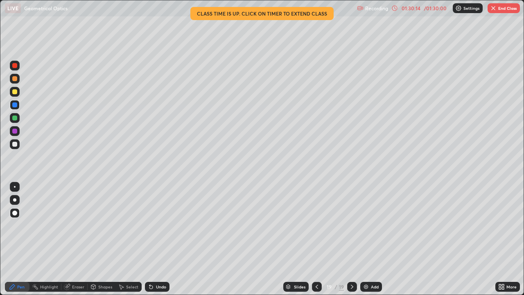
click at [492, 9] on img "button" at bounding box center [493, 8] width 7 height 7
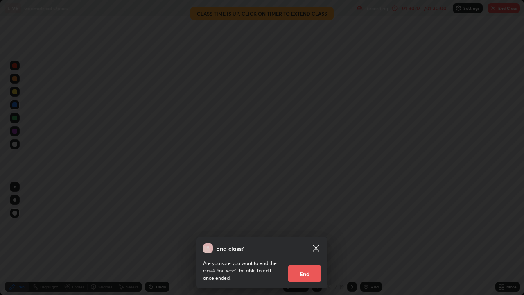
click at [303, 243] on button "End" at bounding box center [304, 273] width 33 height 16
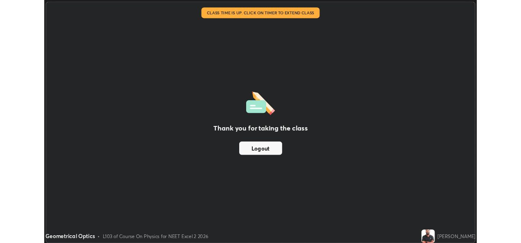
scroll to position [40720, 40442]
